Goal: Task Accomplishment & Management: Complete application form

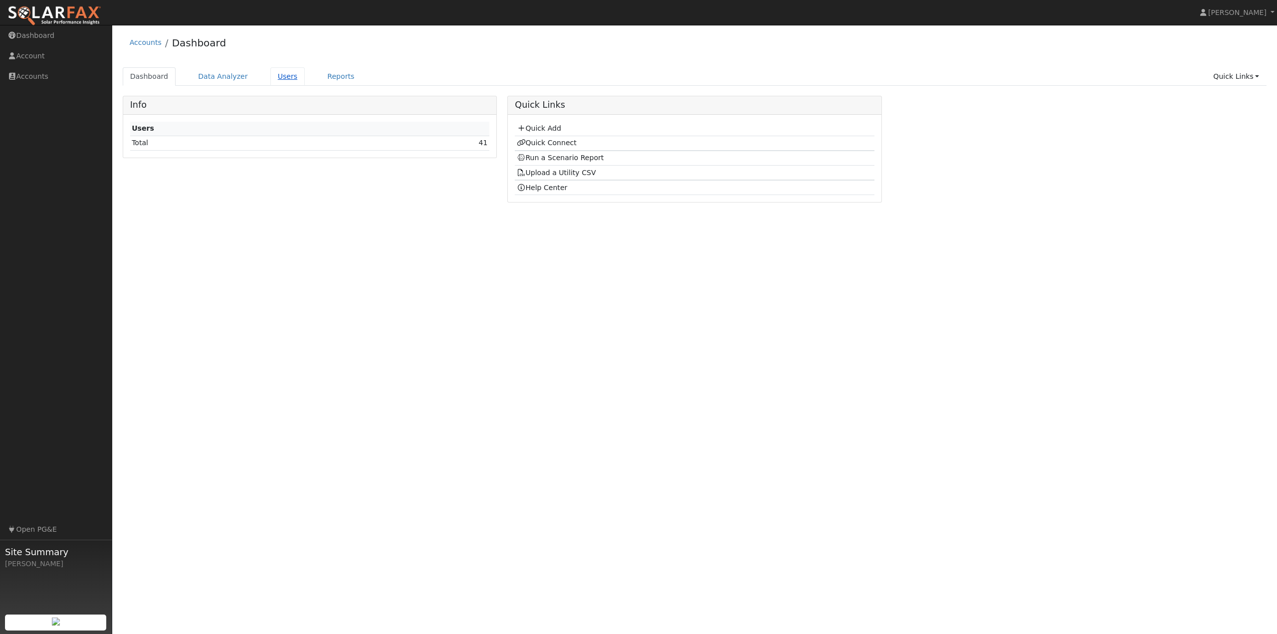
click at [283, 78] on link "Users" at bounding box center [287, 76] width 35 height 18
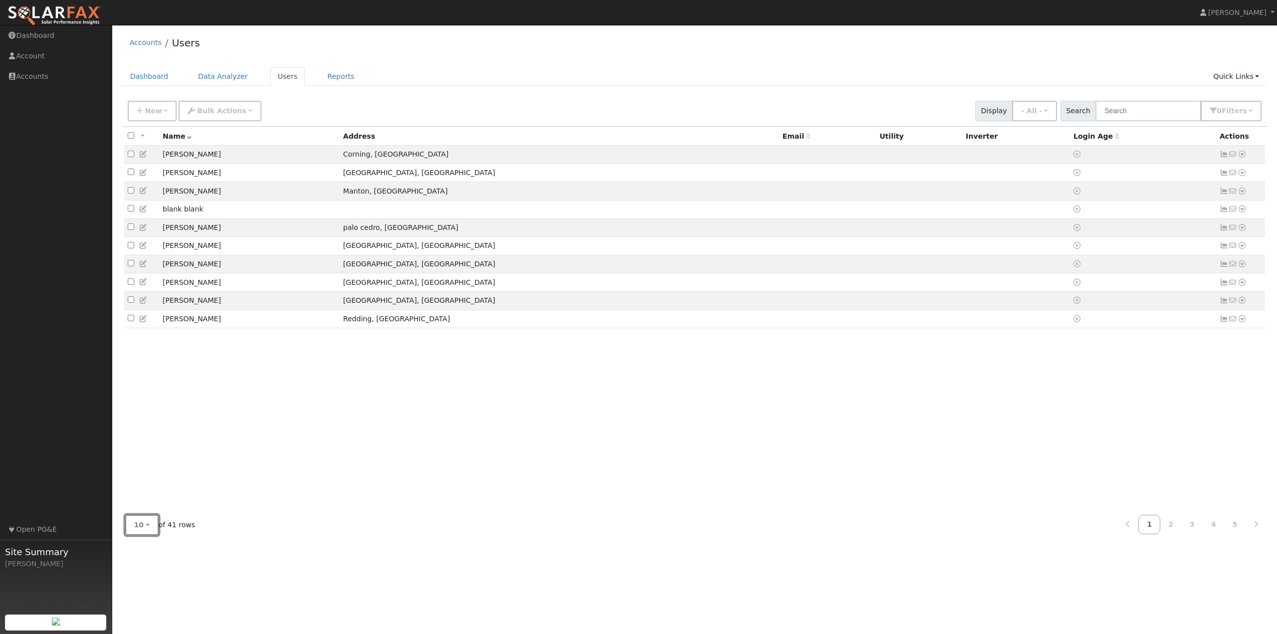
click at [142, 530] on button "10" at bounding box center [141, 525] width 33 height 20
click at [148, 509] on link "100" at bounding box center [160, 503] width 69 height 14
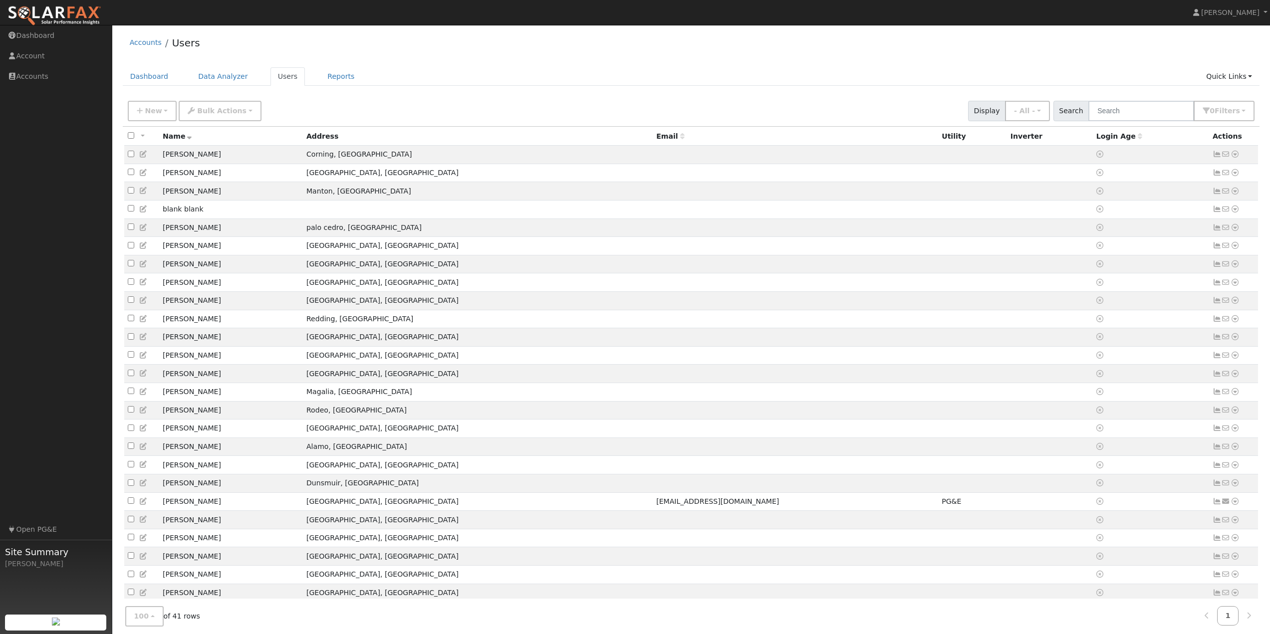
click at [43, 16] on img at bounding box center [54, 15] width 94 height 21
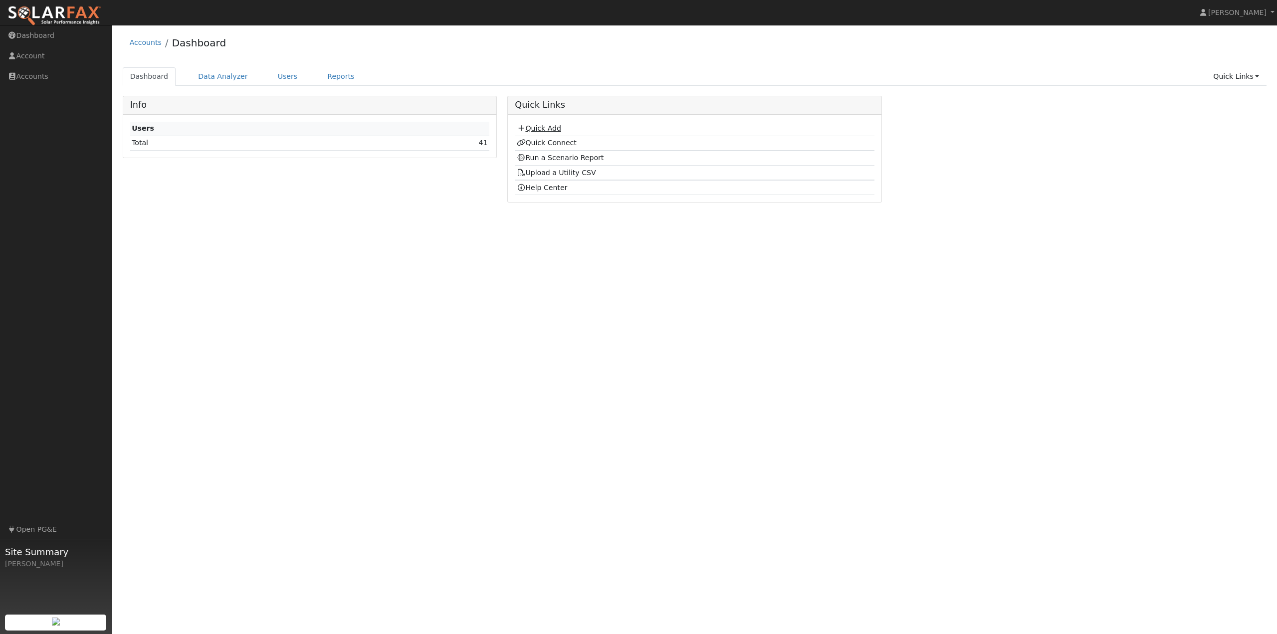
click at [554, 130] on link "Quick Add" at bounding box center [539, 128] width 44 height 8
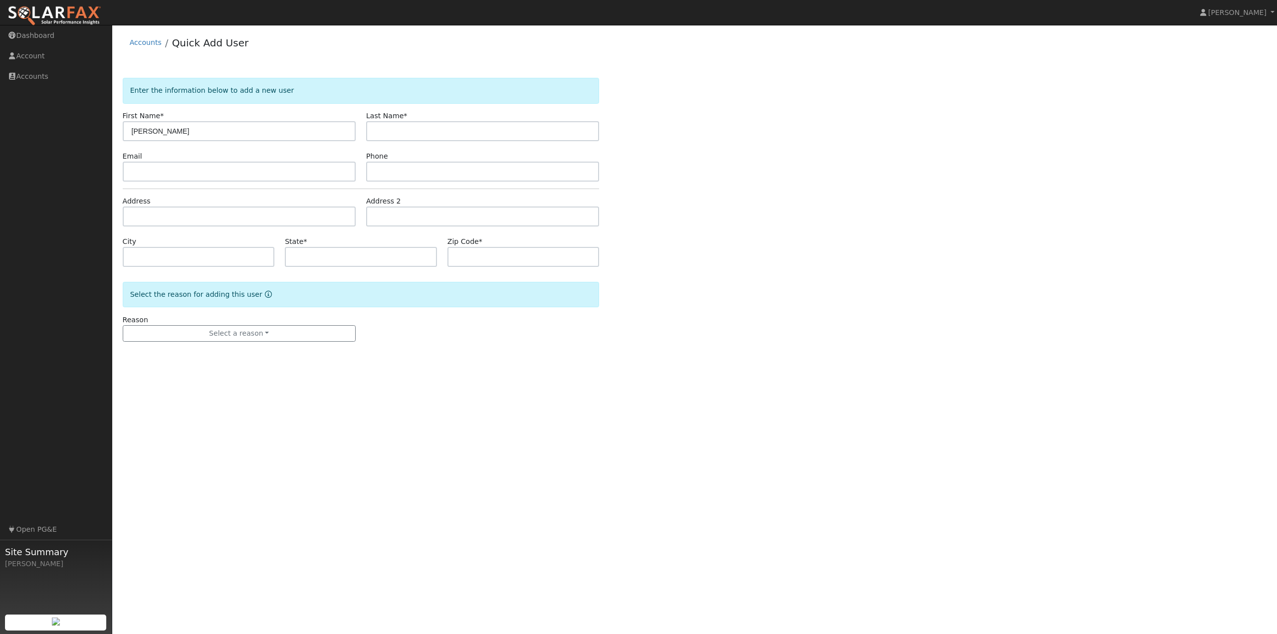
type input "[PERSON_NAME]"
type input "molloy"
click at [161, 173] on input "text" at bounding box center [239, 172] width 233 height 20
type input "g"
click at [44, 40] on link "Dashboard" at bounding box center [56, 35] width 112 height 20
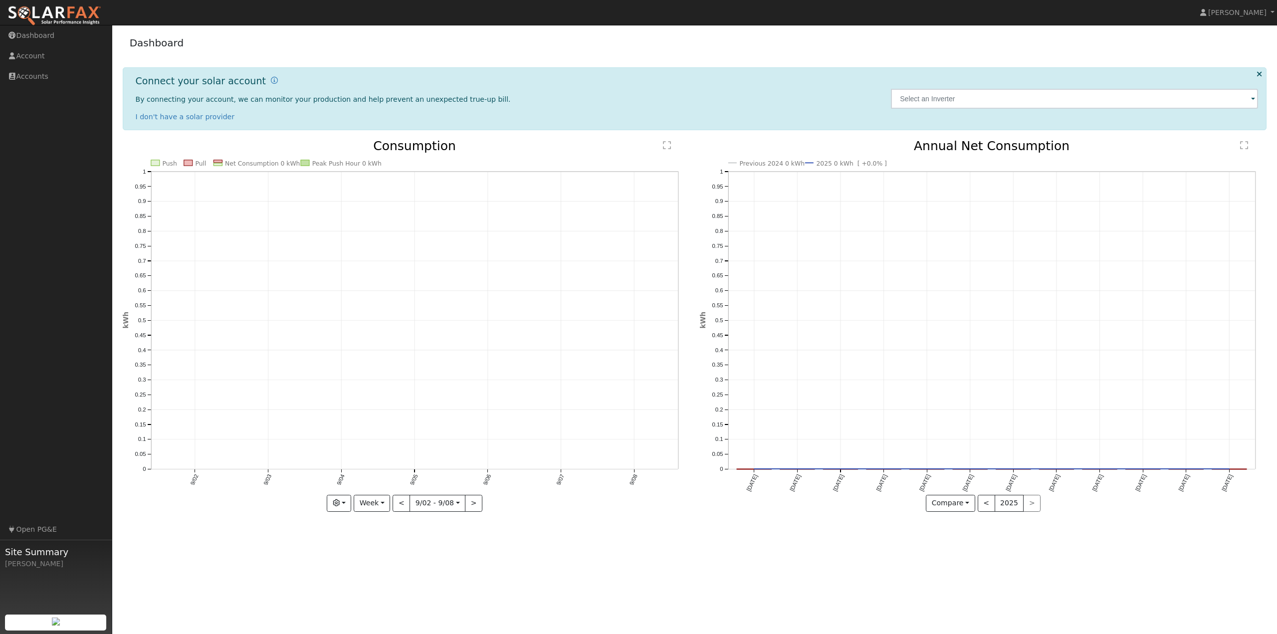
click at [27, 13] on img at bounding box center [54, 15] width 94 height 21
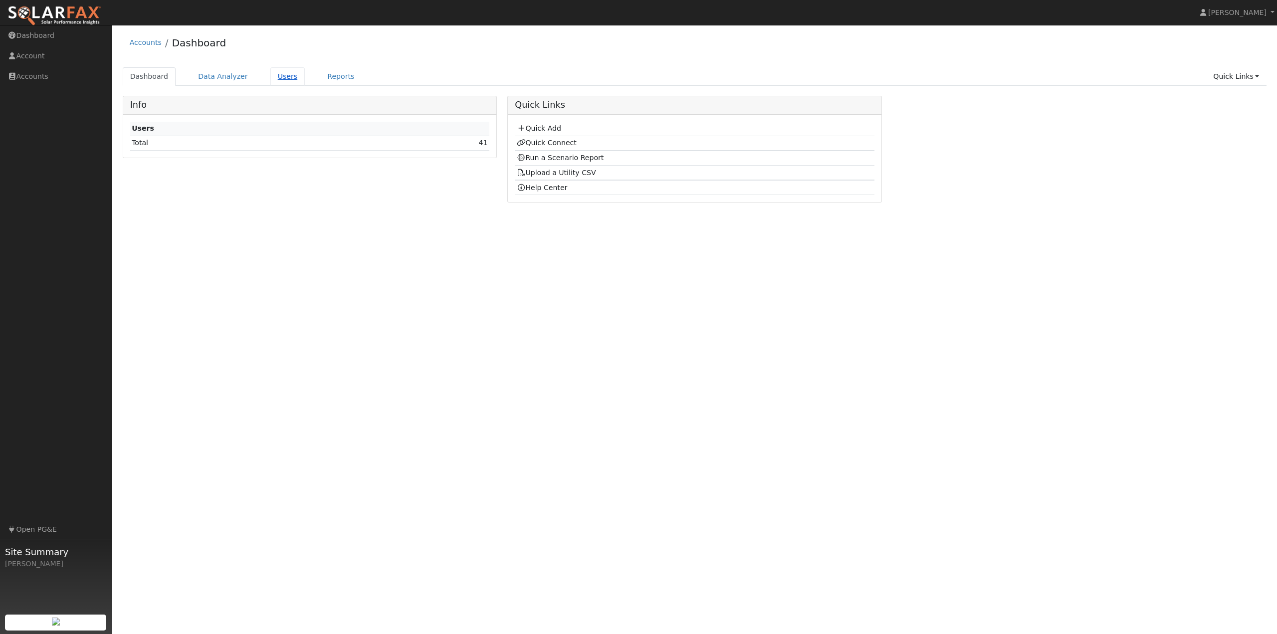
click at [280, 77] on link "Users" at bounding box center [287, 76] width 35 height 18
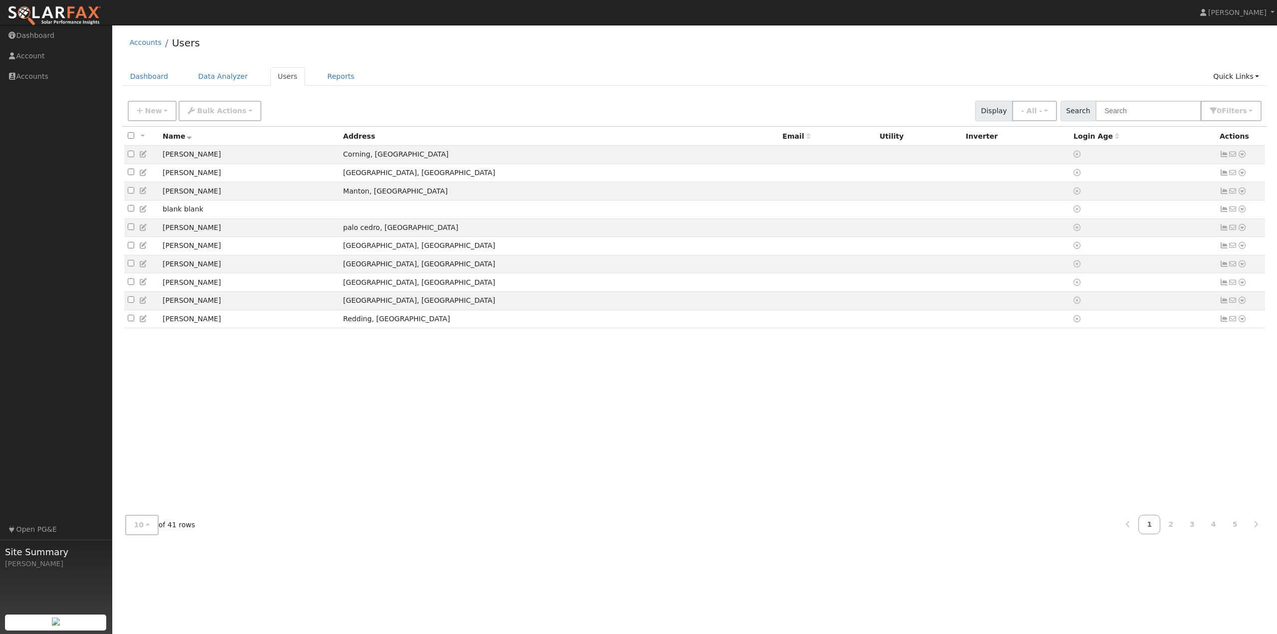
click at [137, 537] on div "10 10 25 50 100 of 41 rows 1 2 3 4 5" at bounding box center [695, 524] width 1145 height 35
click at [144, 528] on button "10" at bounding box center [141, 525] width 33 height 20
click at [156, 509] on link "100" at bounding box center [160, 503] width 69 height 14
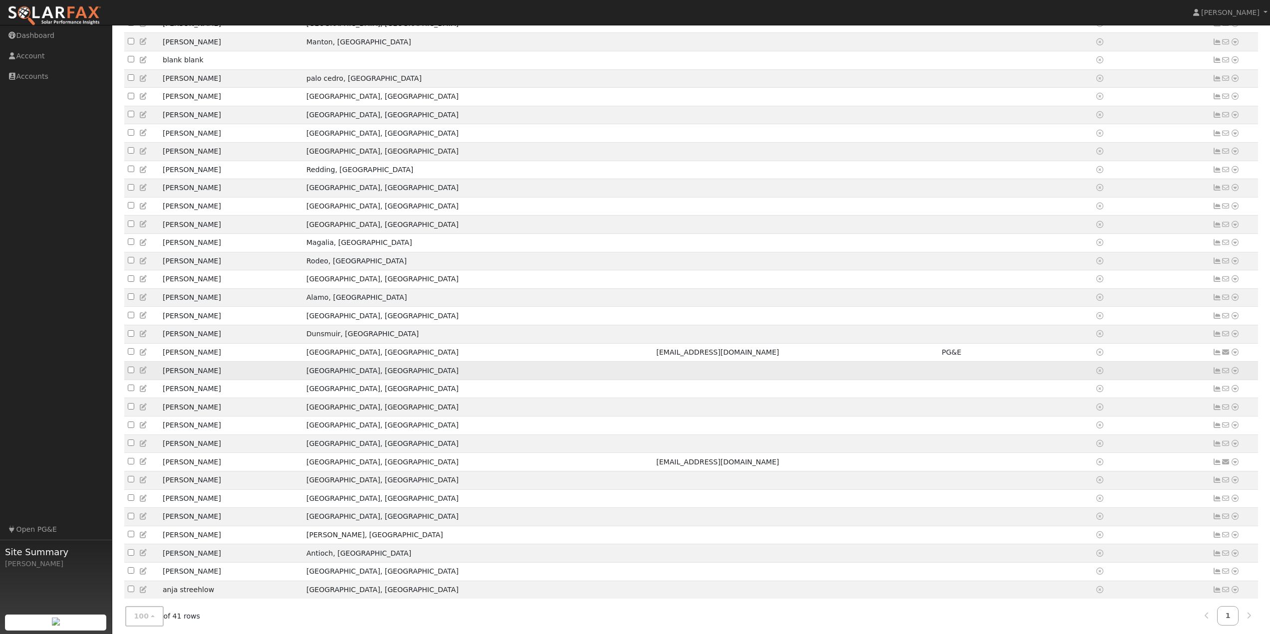
scroll to position [150, 0]
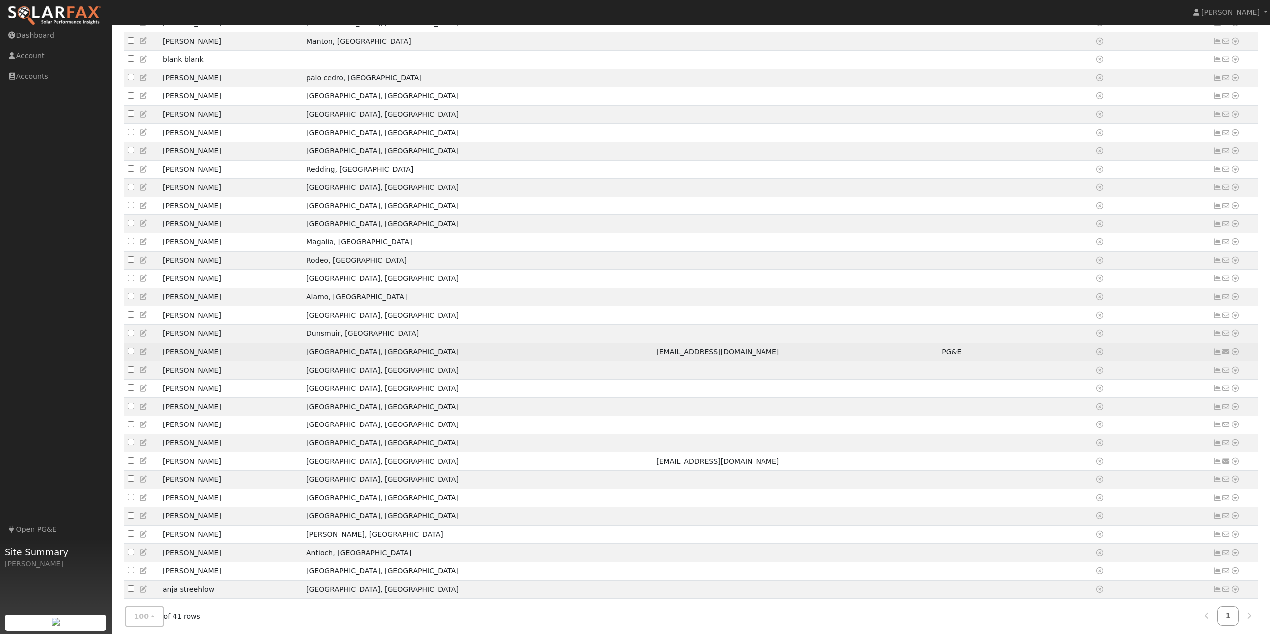
click at [145, 355] on icon at bounding box center [143, 351] width 9 height 7
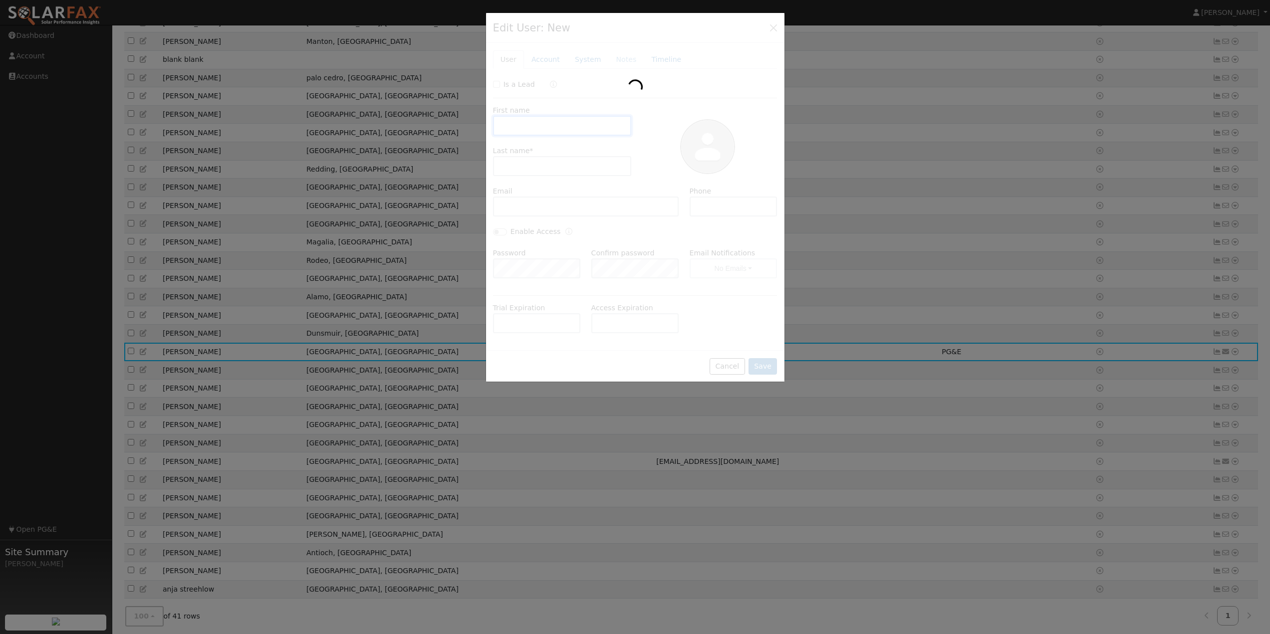
type input "Betty"
type input "Leone"
type input "glewis656@live.com"
type input "7072750436"
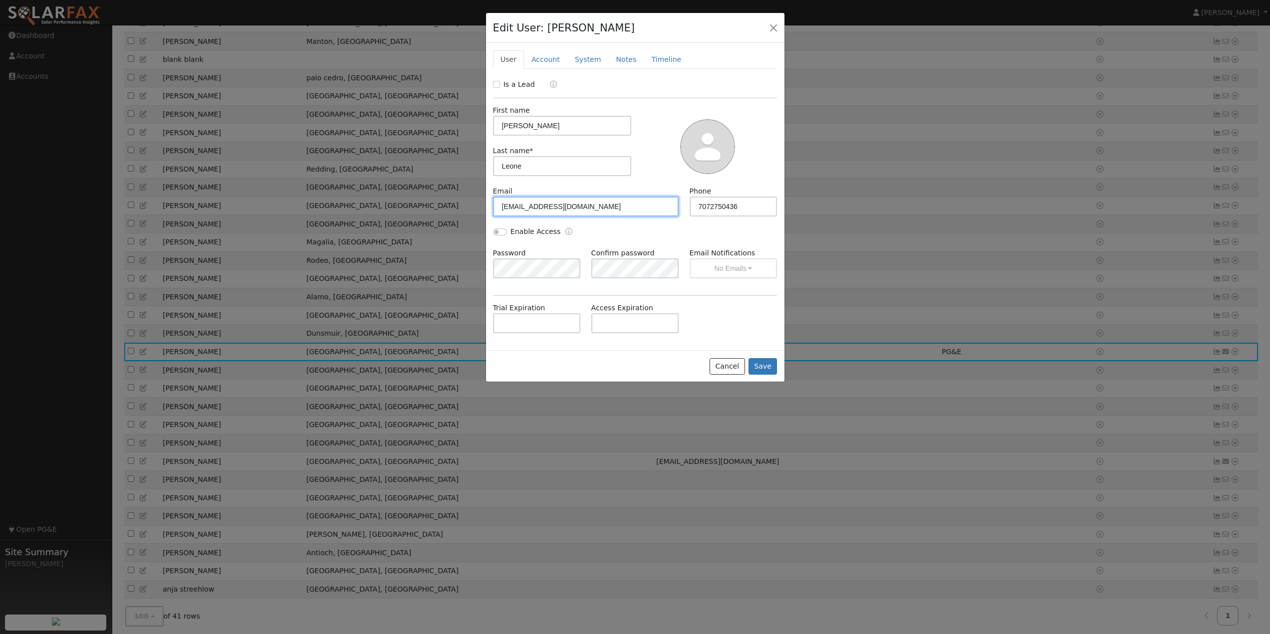
drag, startPoint x: 595, startPoint y: 207, endPoint x: 370, endPoint y: 215, distance: 225.2
click at [371, 214] on div "Edit User: Betty Leone Default Account Default Account 1496 Pitney Lane, Upper …" at bounding box center [635, 317] width 1270 height 634
click at [771, 367] on button "Save" at bounding box center [762, 366] width 29 height 17
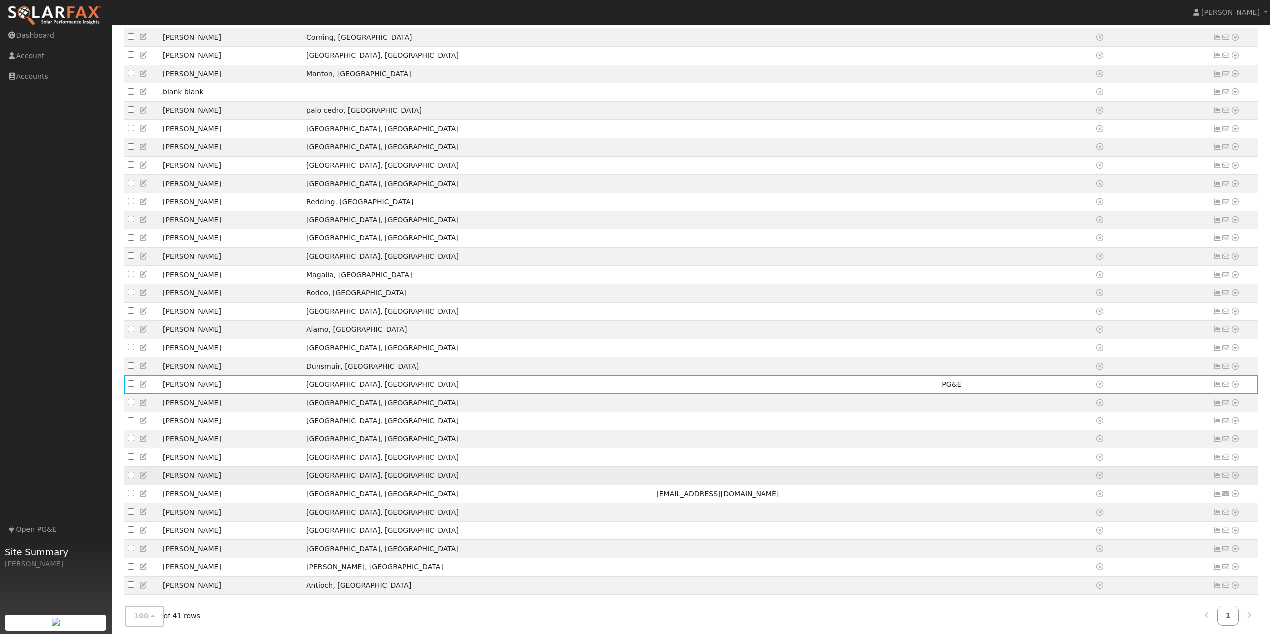
scroll to position [182, 0]
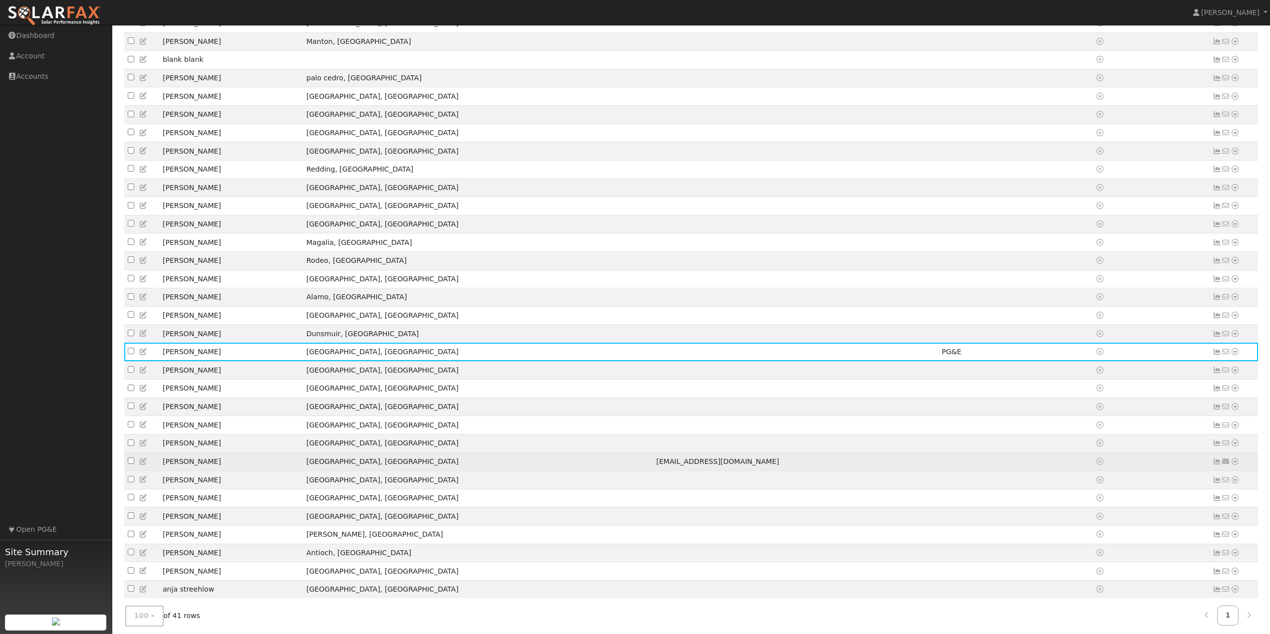
click at [143, 465] on icon at bounding box center [143, 461] width 9 height 7
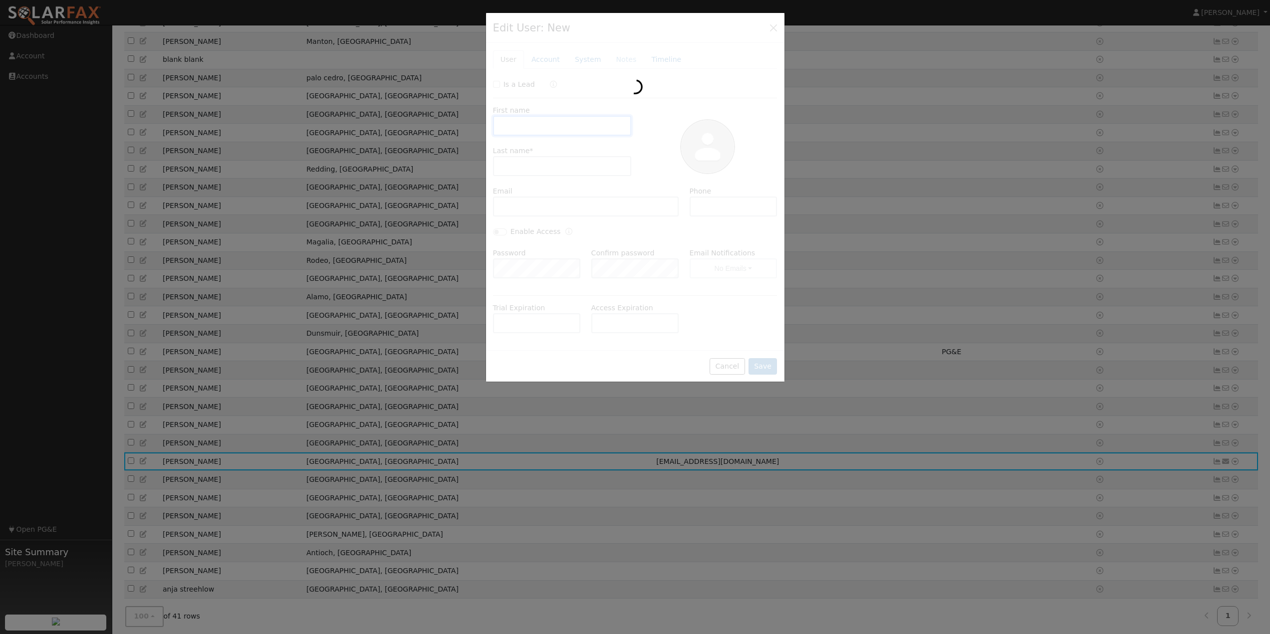
type input "oscar"
type input "portocarrero"
type input "glewis336@gmail.com"
type input "4133343014"
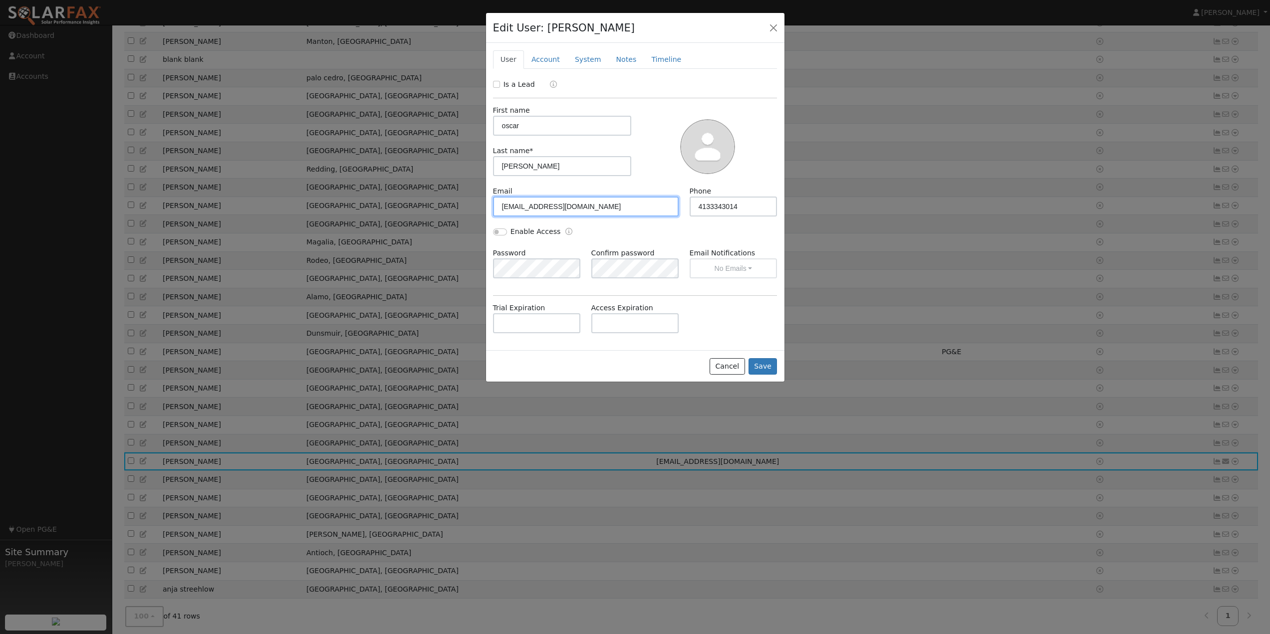
drag, startPoint x: 592, startPoint y: 212, endPoint x: 443, endPoint y: 209, distance: 148.7
click at [420, 203] on div "Edit User: oscar portocarrero Default Account Default Account 4 Bellevue Avenue…" at bounding box center [635, 317] width 1270 height 634
click at [768, 364] on button "Save" at bounding box center [762, 366] width 29 height 17
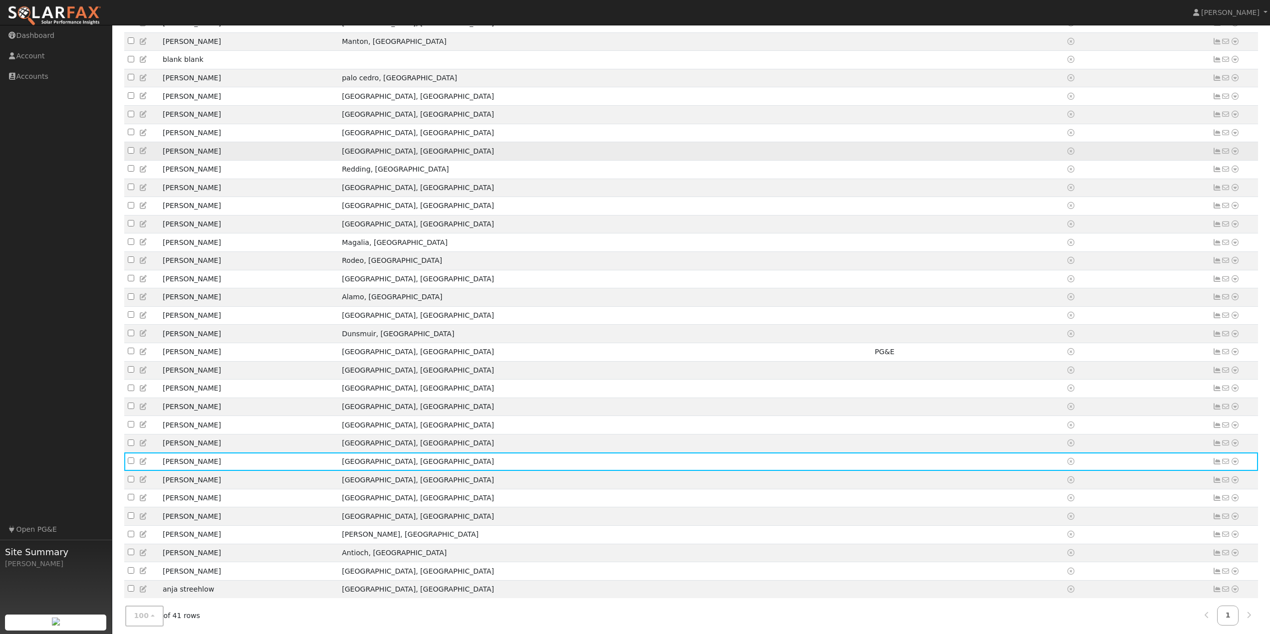
scroll to position [0, 0]
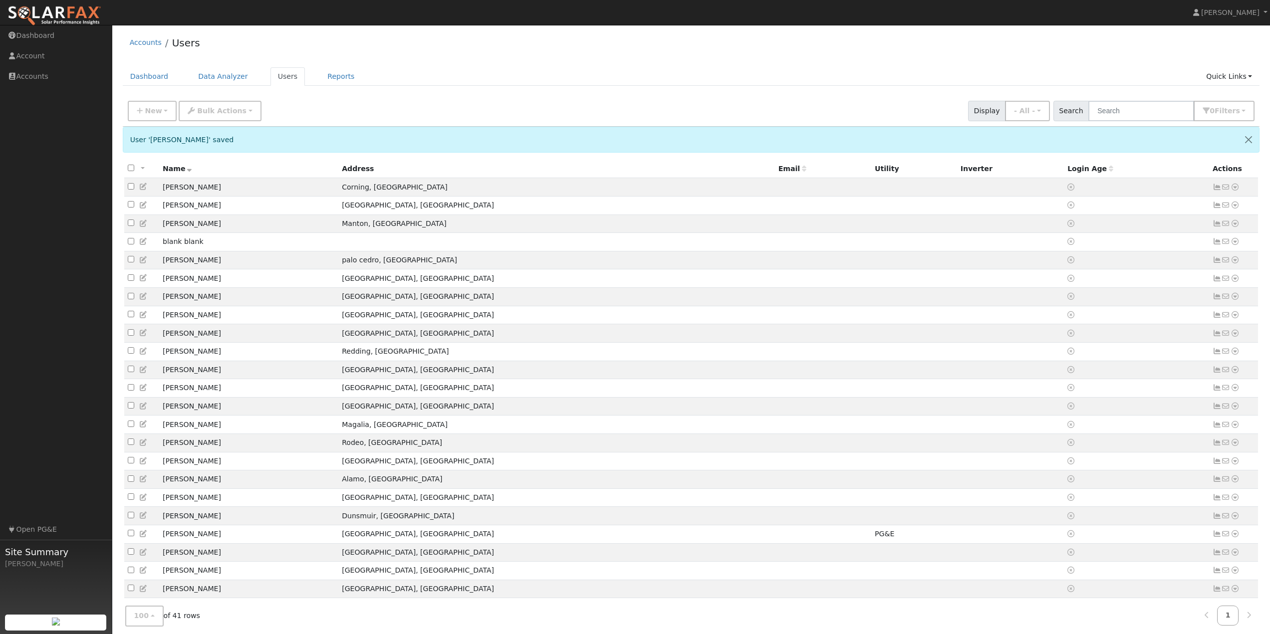
click at [50, 12] on img at bounding box center [54, 15] width 94 height 21
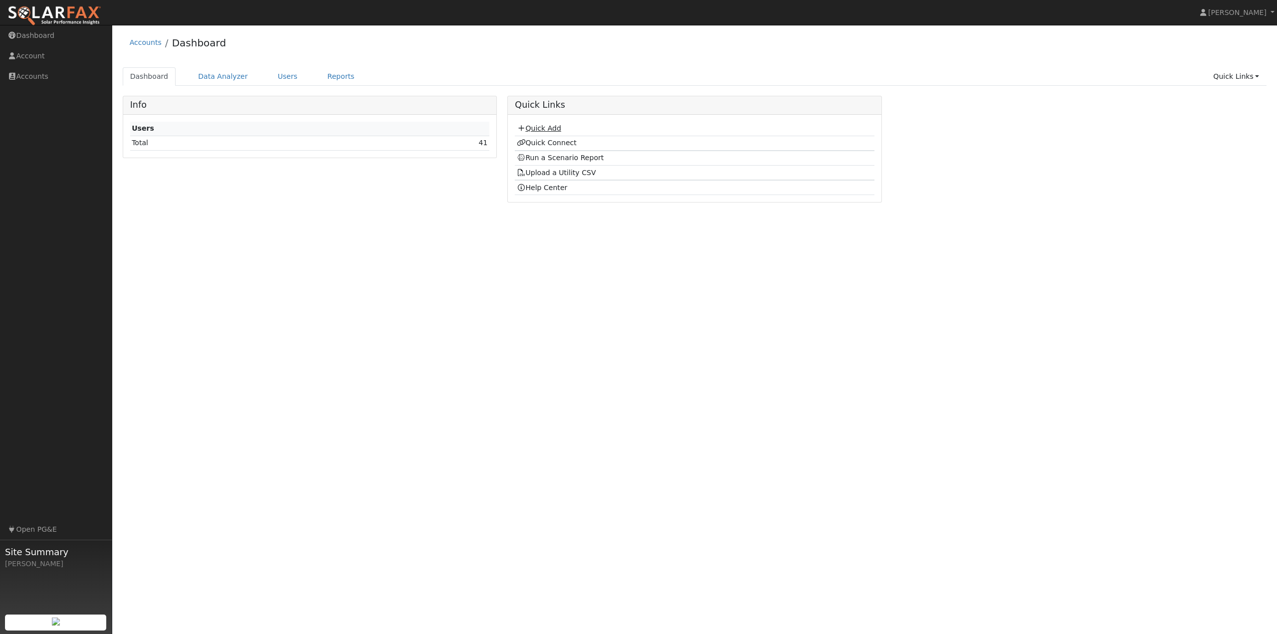
click at [529, 130] on link "Quick Add" at bounding box center [539, 128] width 44 height 8
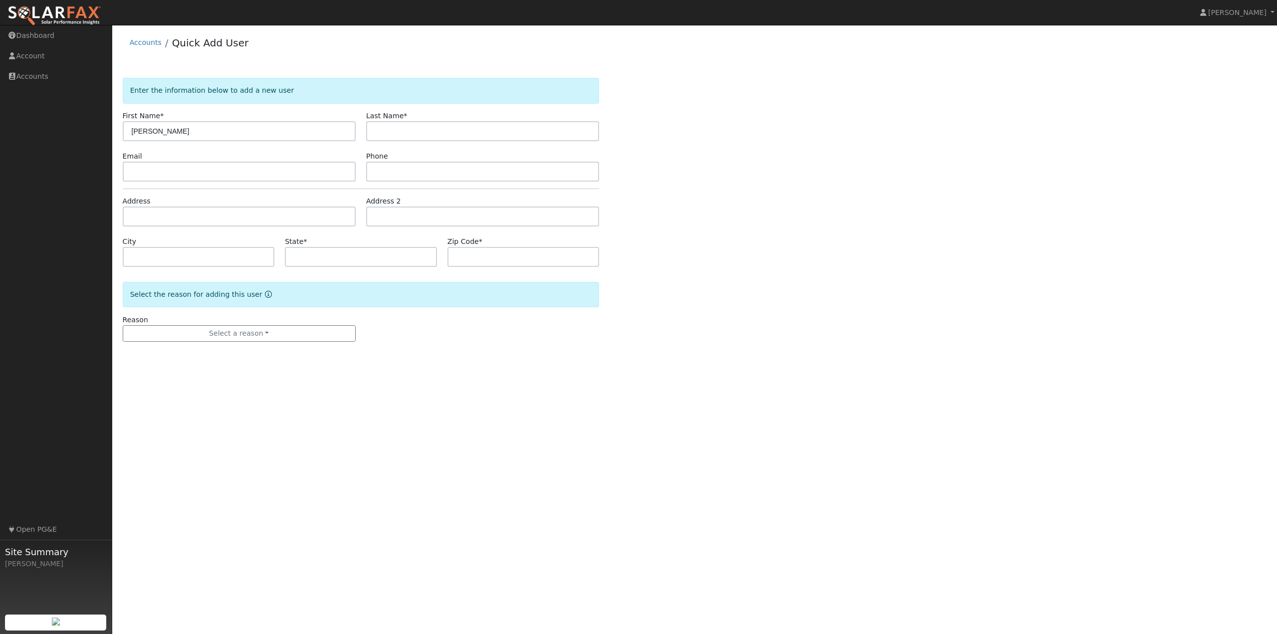
type input "[PERSON_NAME]"
type input "molloy"
click at [158, 180] on input "text" at bounding box center [239, 172] width 233 height 20
type input "glewis656@live.com"
click at [411, 176] on input "text" at bounding box center [482, 172] width 233 height 20
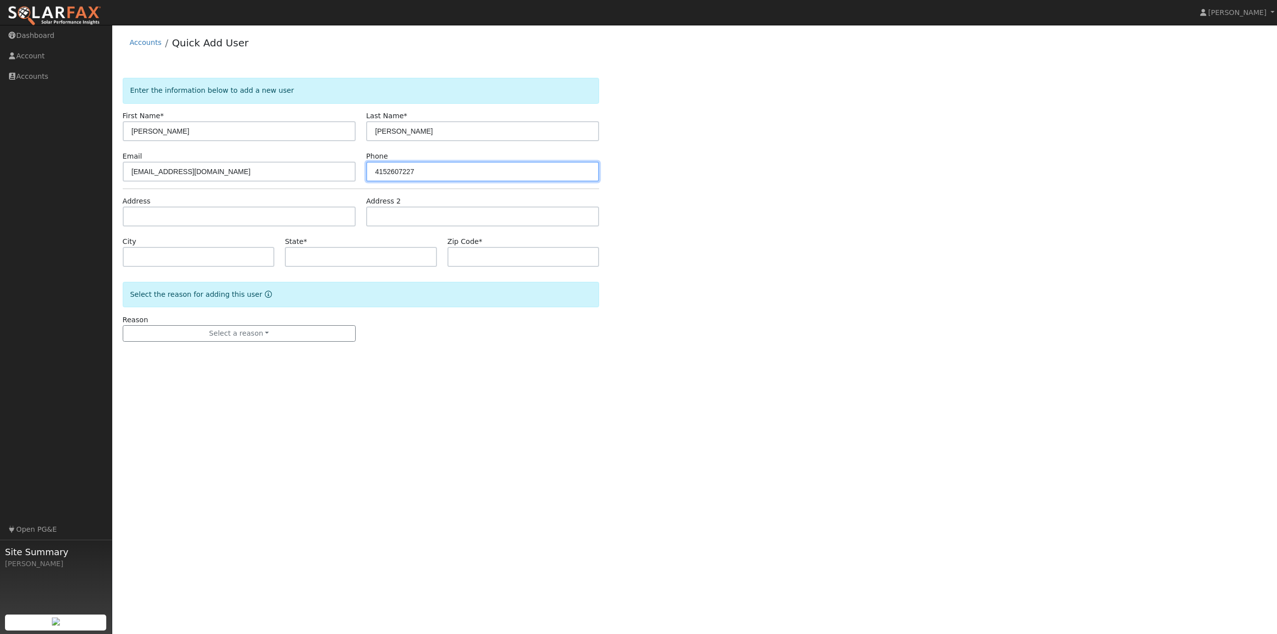
type input "4152607227"
click at [210, 213] on input "text" at bounding box center [239, 217] width 233 height 20
type input "113 San Benito Road"
type input "Brisbane"
type input "CA"
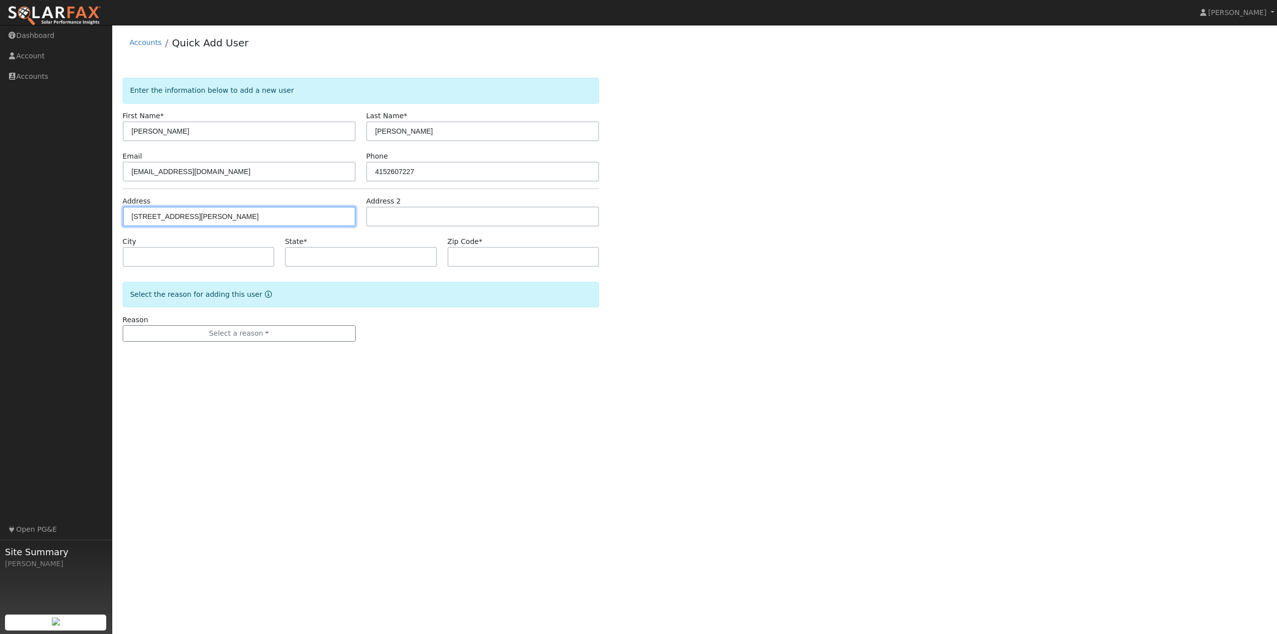
type input "94005"
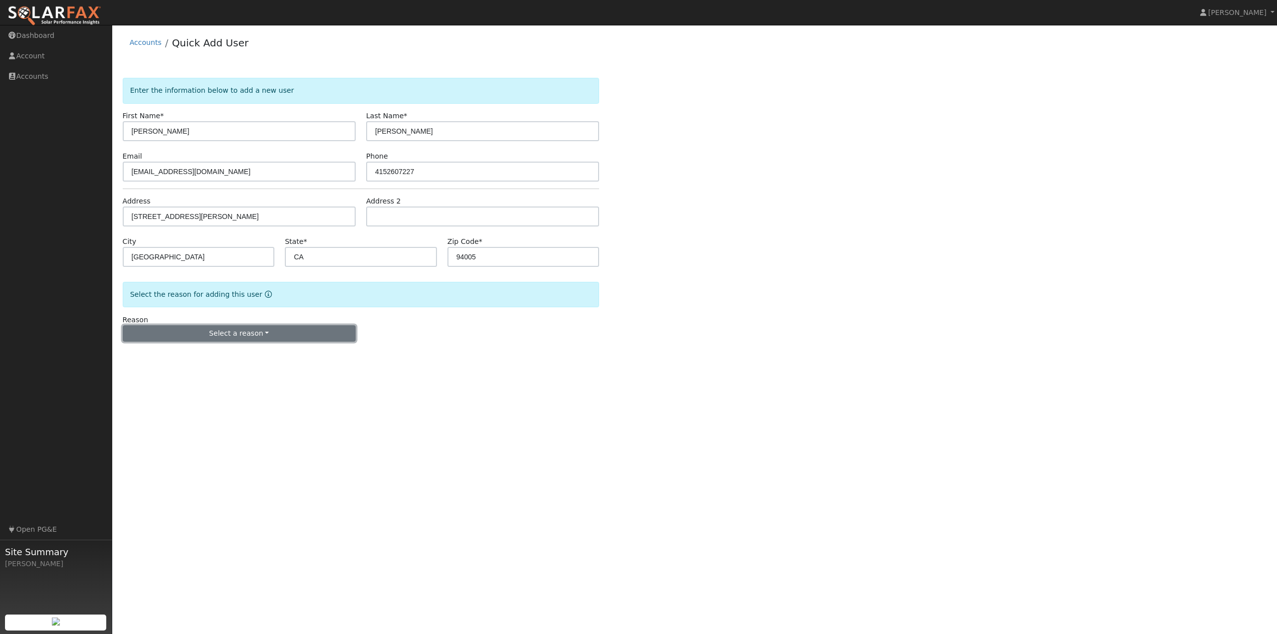
click at [231, 327] on button "Select a reason" at bounding box center [239, 333] width 233 height 17
click at [187, 371] on link "New customer adding solar" at bounding box center [178, 368] width 110 height 14
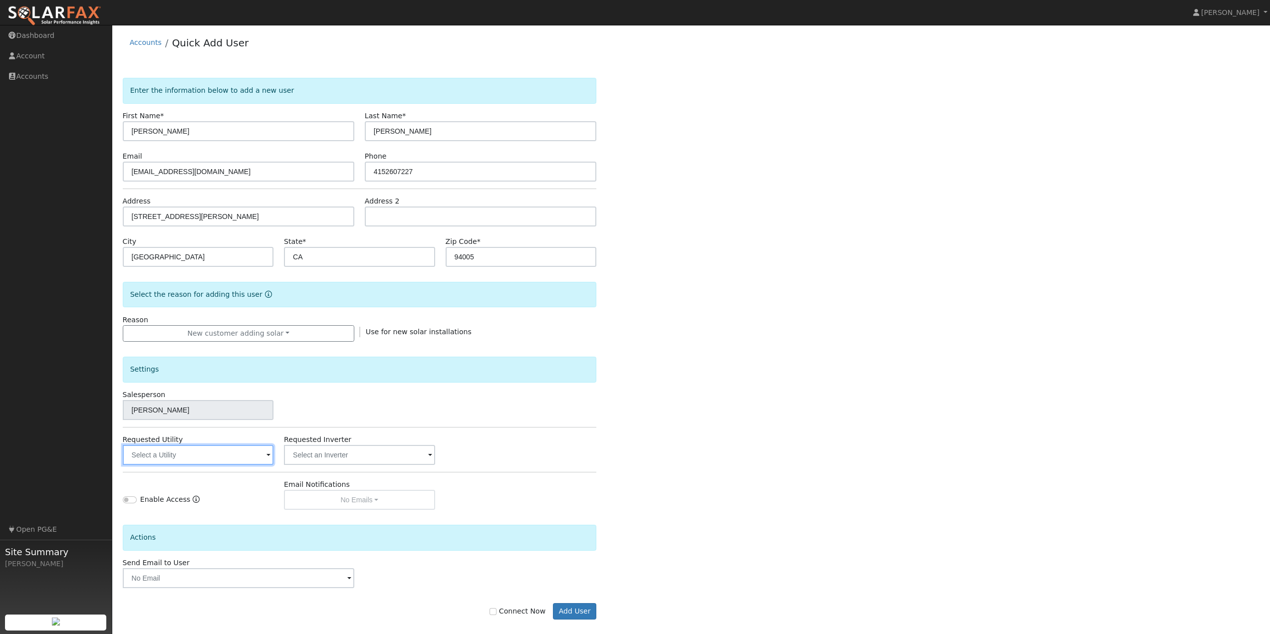
click at [233, 448] on input "text" at bounding box center [198, 455] width 151 height 20
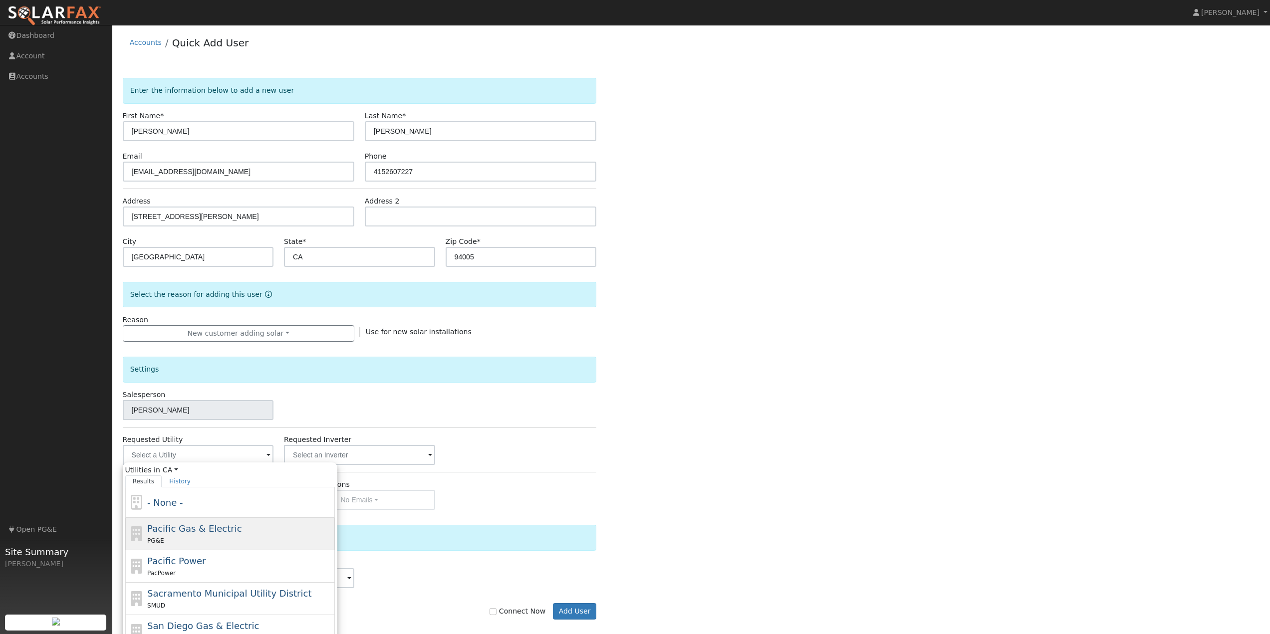
click at [190, 526] on span "Pacific Gas & Electric" at bounding box center [194, 528] width 94 height 10
type input "Pacific Gas & Electric"
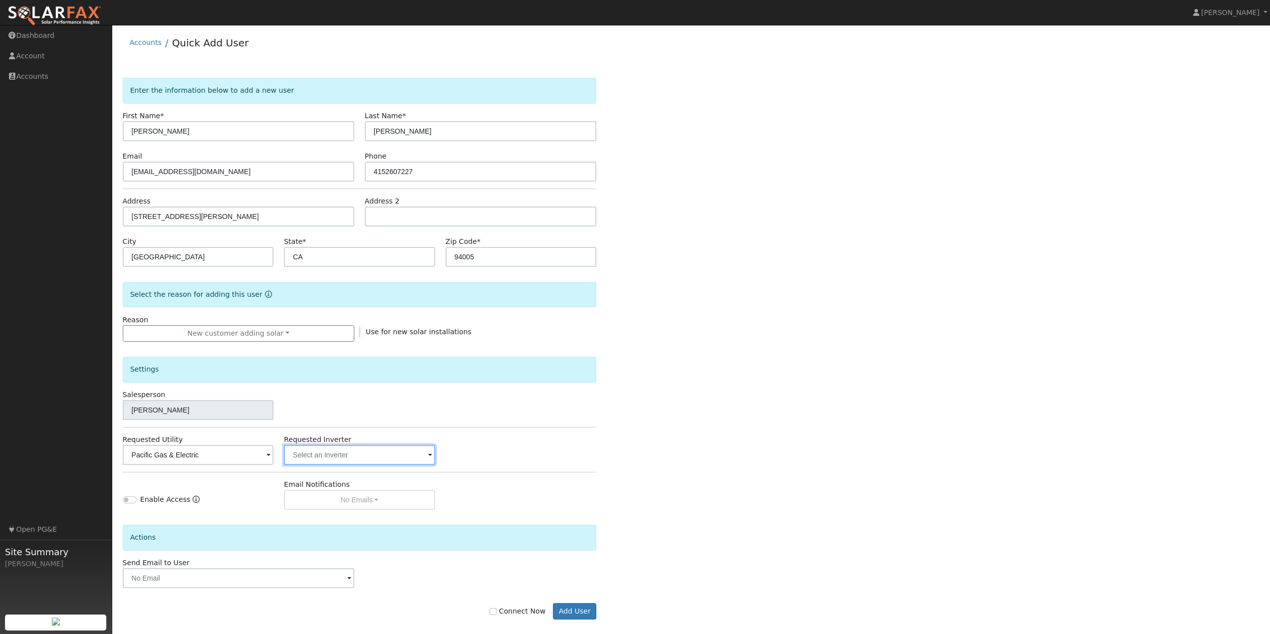
click at [359, 459] on input "text" at bounding box center [359, 455] width 151 height 20
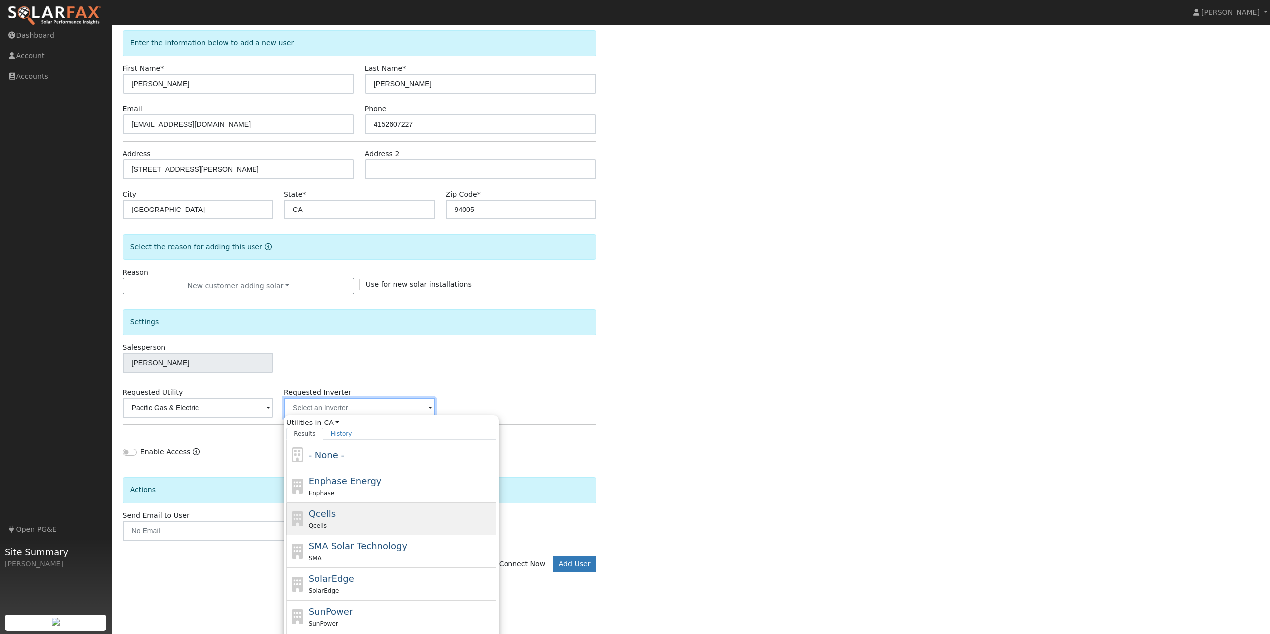
scroll to position [99, 0]
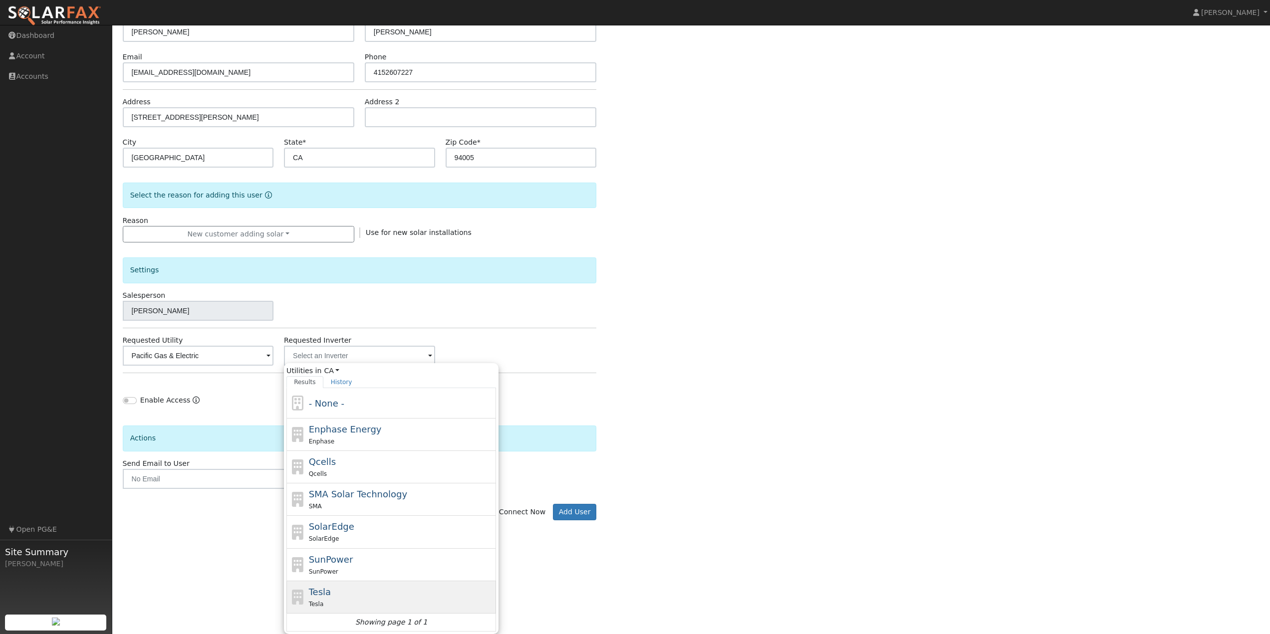
click at [328, 607] on div "Tesla" at bounding box center [401, 604] width 185 height 10
type input "Tesla"
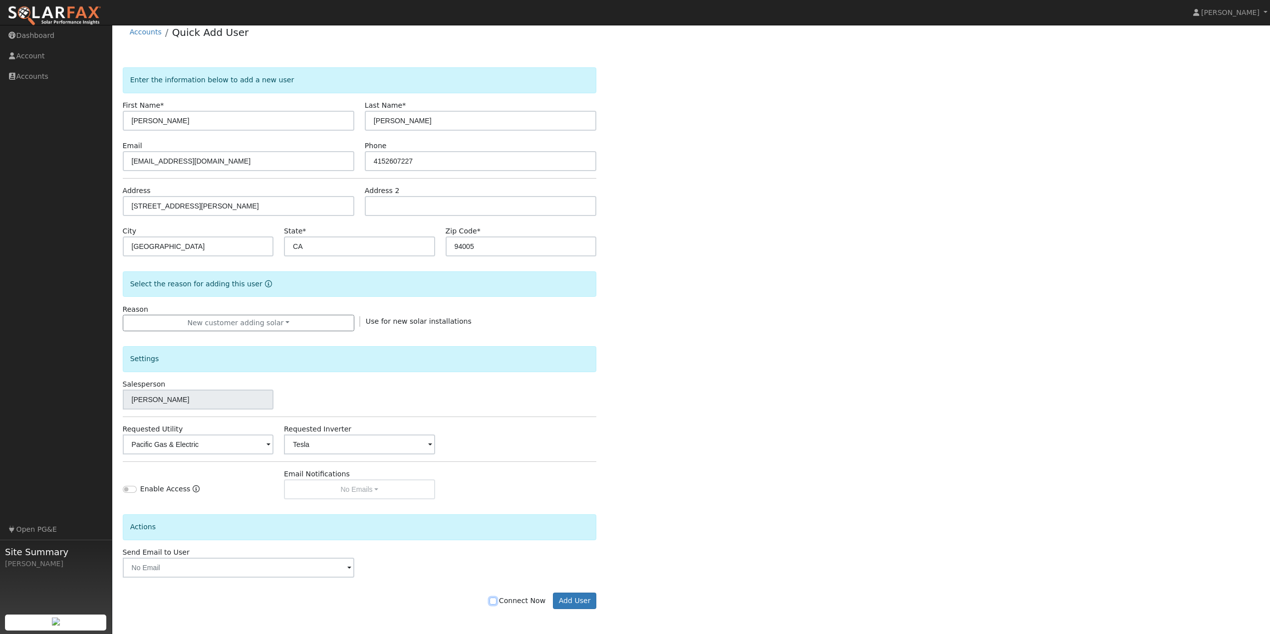
click at [496, 602] on input "Connect Now" at bounding box center [492, 601] width 7 height 7
checkbox input "true"
click at [582, 596] on button "Add User" at bounding box center [574, 601] width 43 height 17
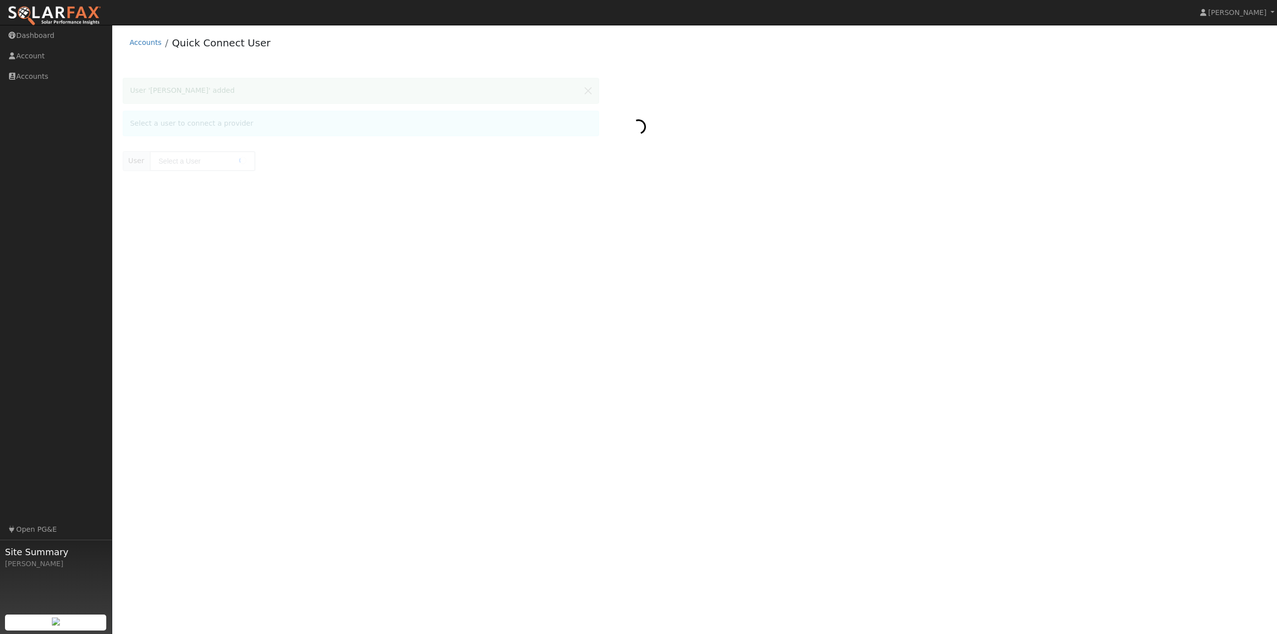
type input "[PERSON_NAME]"
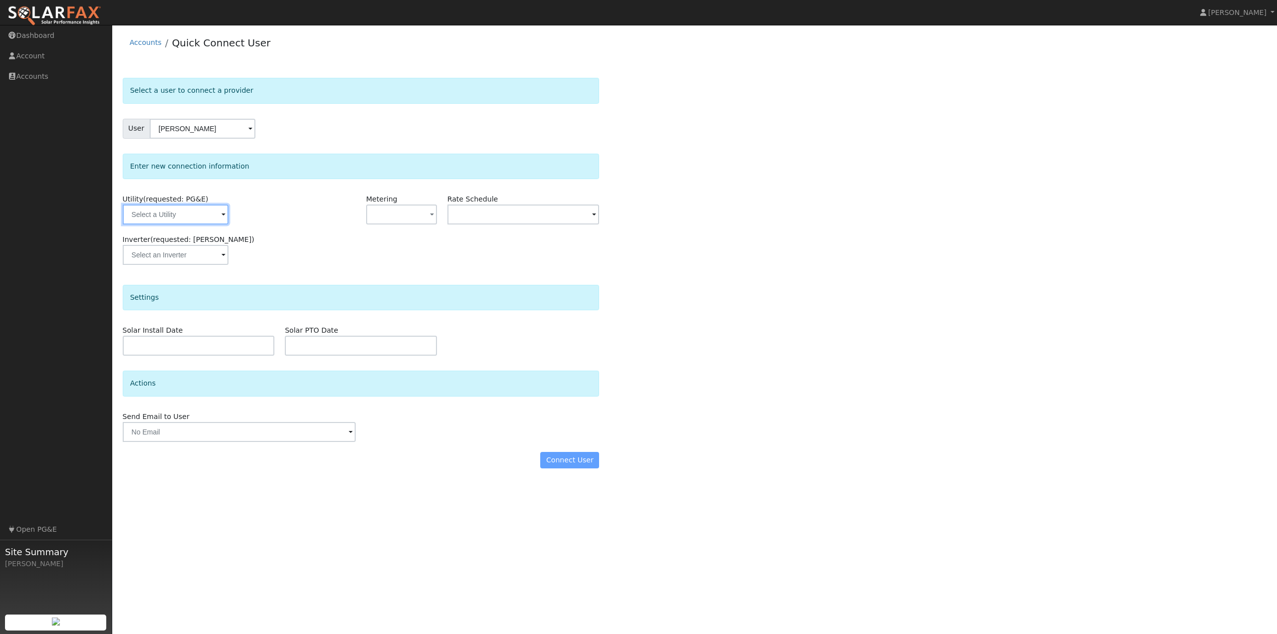
click at [216, 210] on input "text" at bounding box center [176, 215] width 106 height 20
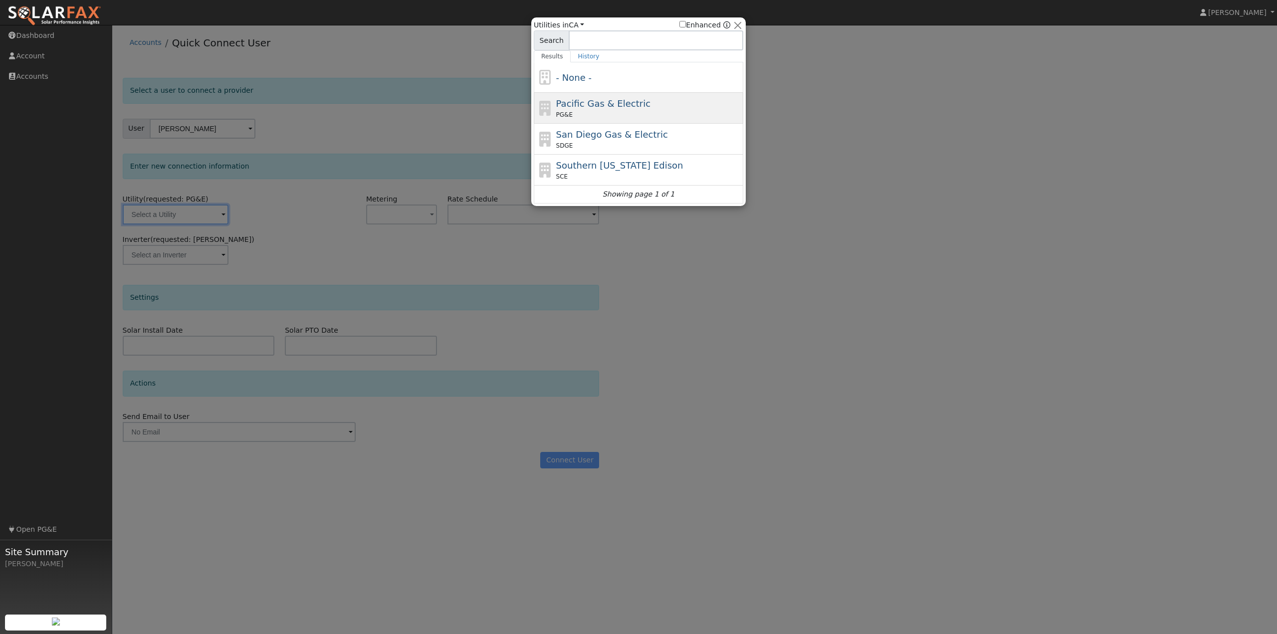
click at [613, 104] on span "Pacific Gas & Electric" at bounding box center [603, 103] width 94 height 10
type input "PG&E"
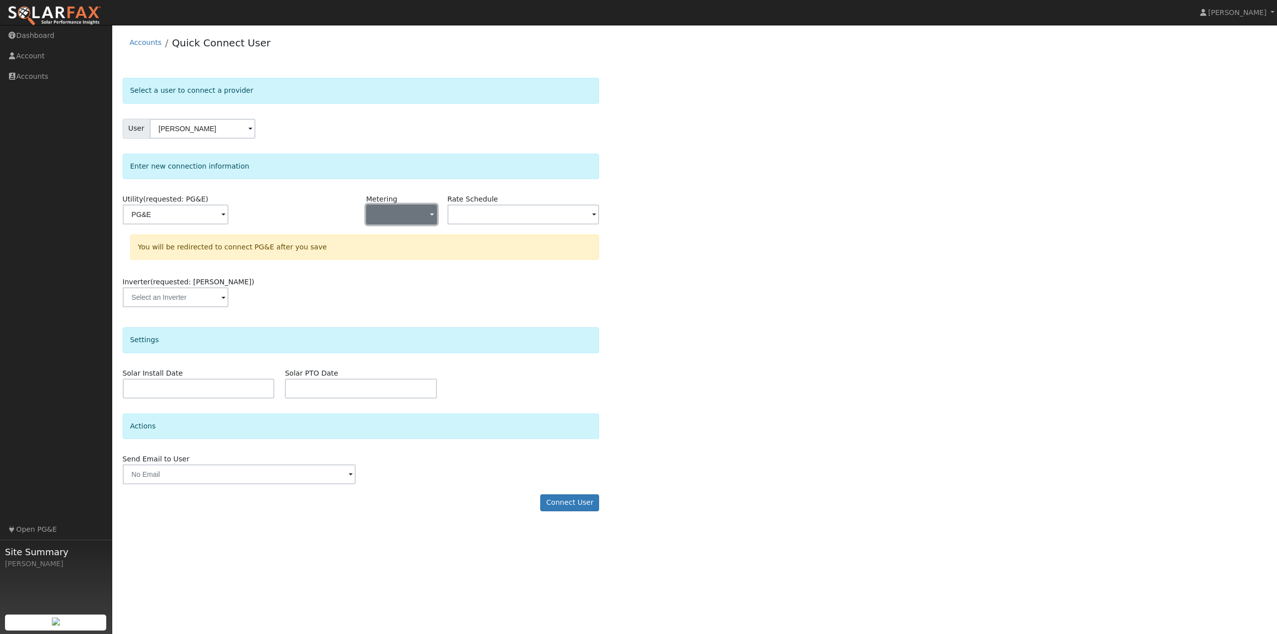
click at [400, 214] on button "button" at bounding box center [401, 215] width 71 height 20
click at [395, 254] on link "NEM" at bounding box center [401, 250] width 69 height 14
click at [502, 218] on input "text" at bounding box center [524, 215] width 152 height 20
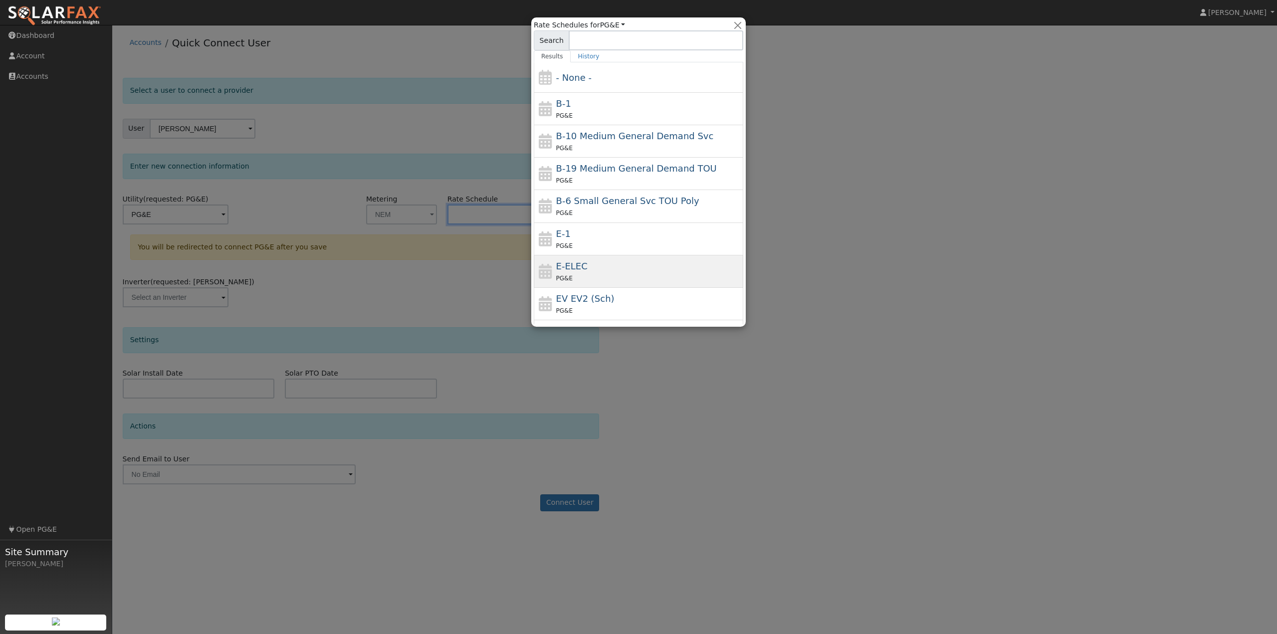
click at [591, 266] on div "E-ELEC PG&E" at bounding box center [648, 271] width 185 height 24
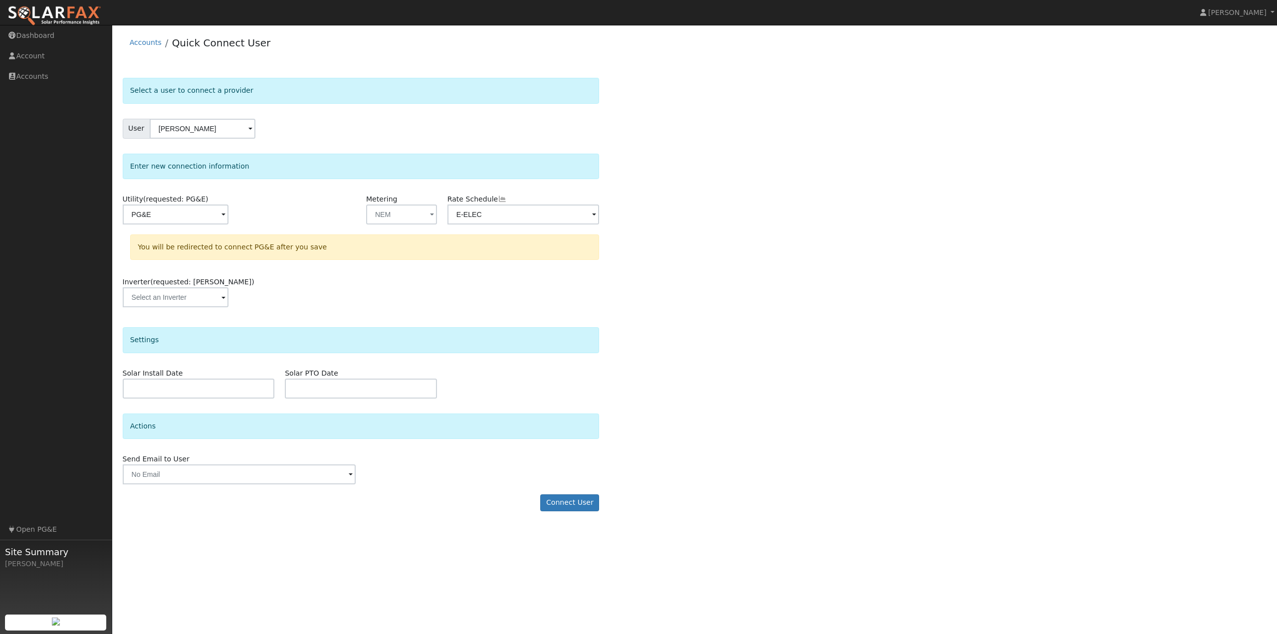
type input "E-ELEC"
click at [642, 395] on div "Select a user to connect a provider User [PERSON_NAME] Account Default Account …" at bounding box center [695, 299] width 1145 height 443
click at [572, 504] on button "Connect User" at bounding box center [569, 502] width 59 height 17
